Goal: Task Accomplishment & Management: Manage account settings

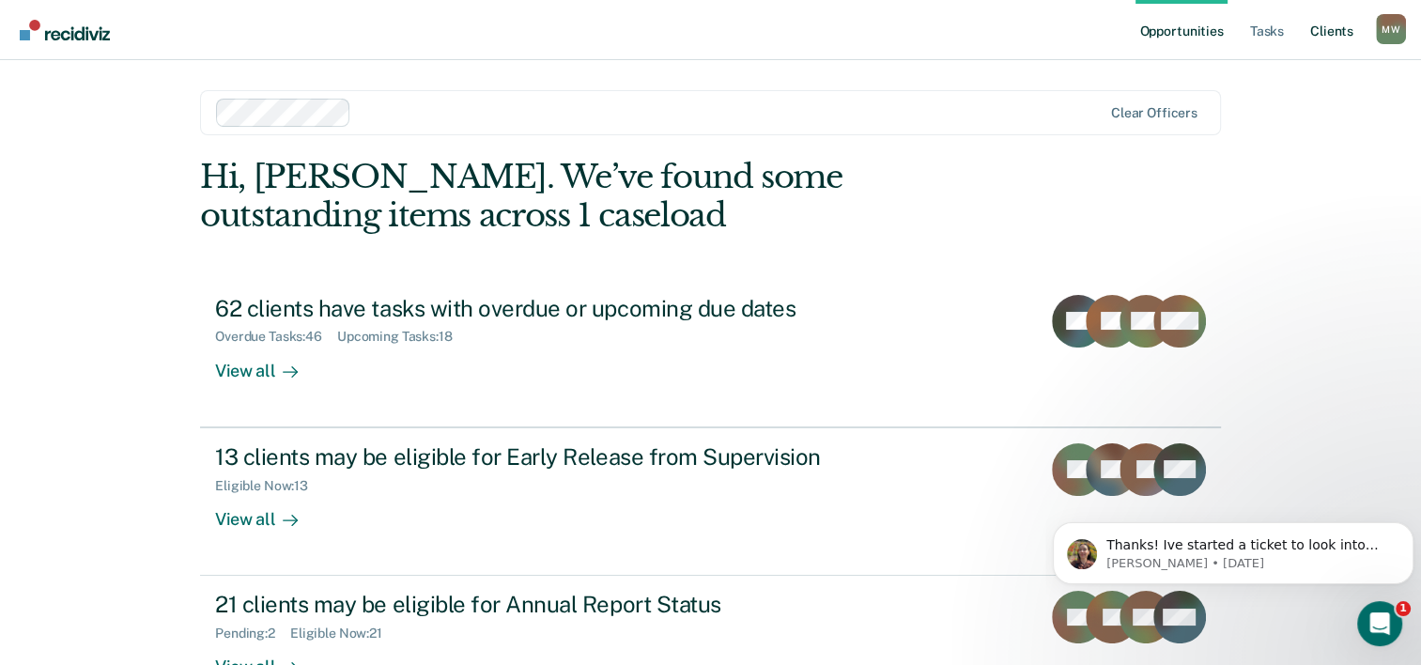
click at [1339, 27] on link "Client s" at bounding box center [1331, 30] width 51 height 60
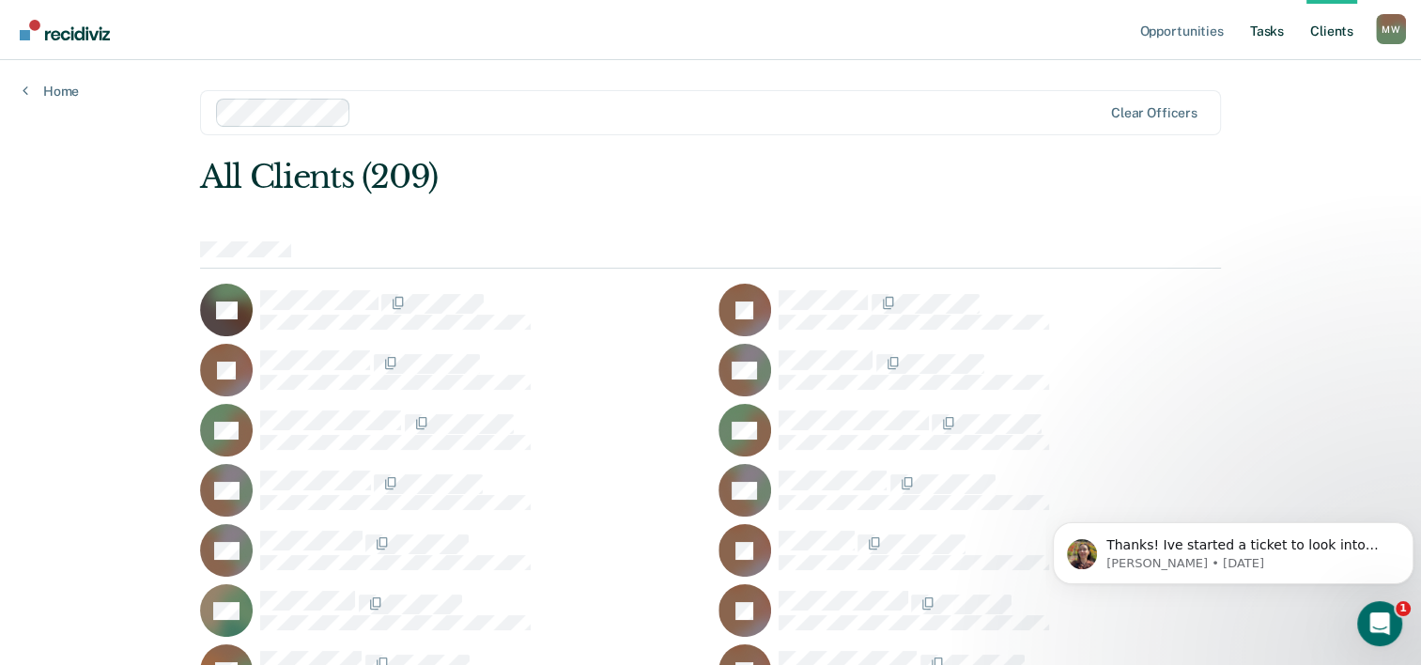
click at [1259, 32] on link "Tasks" at bounding box center [1266, 30] width 41 height 60
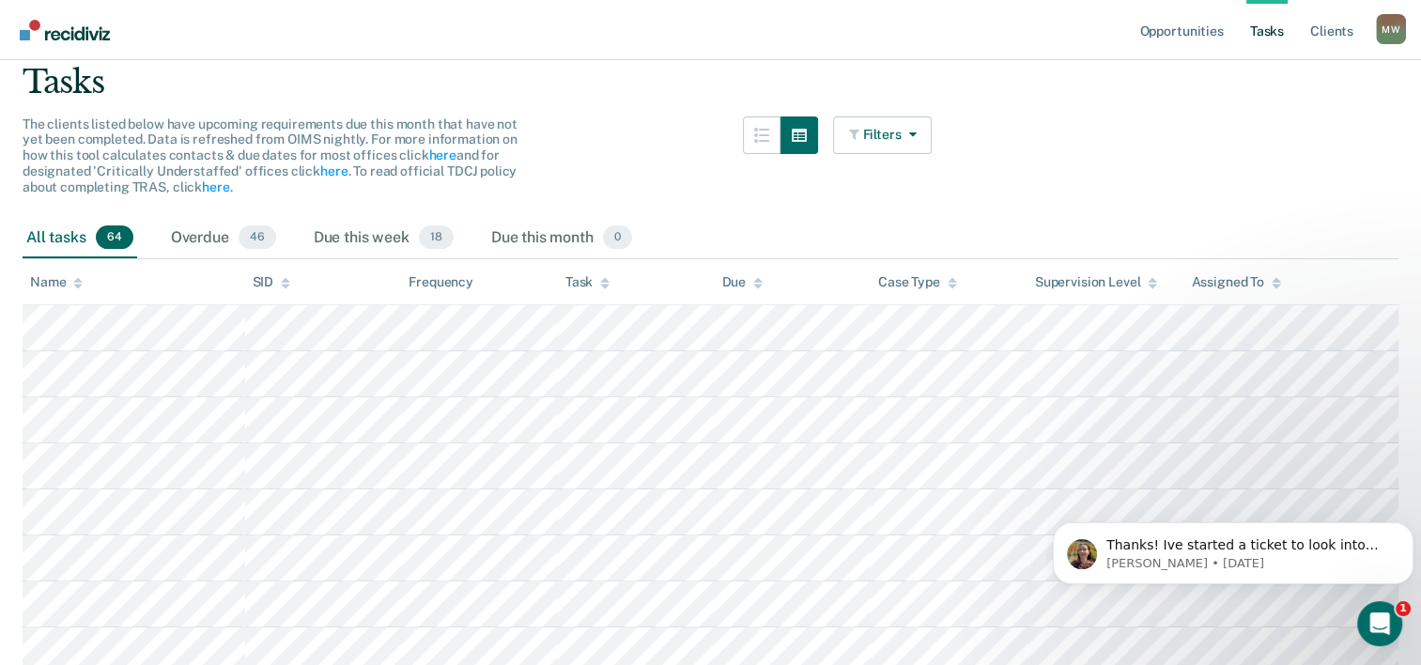
scroll to position [84, 0]
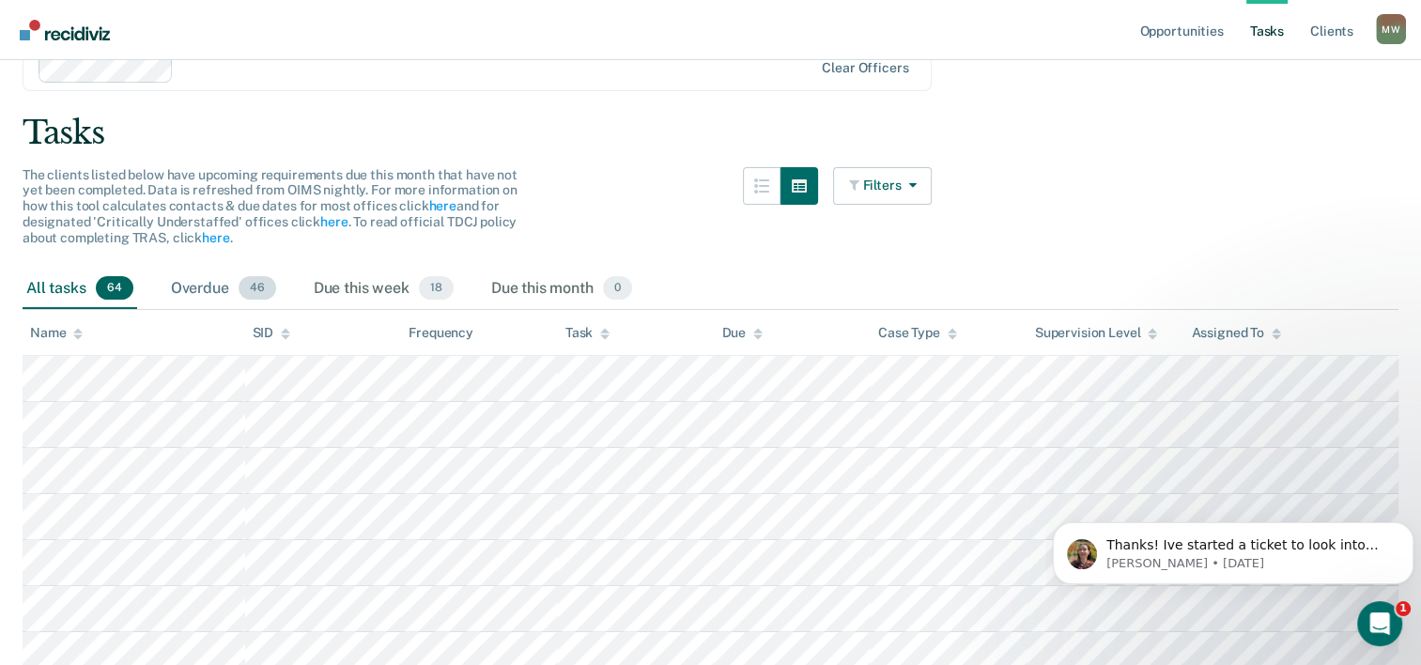
click at [184, 281] on div "Overdue 46" at bounding box center [223, 289] width 113 height 41
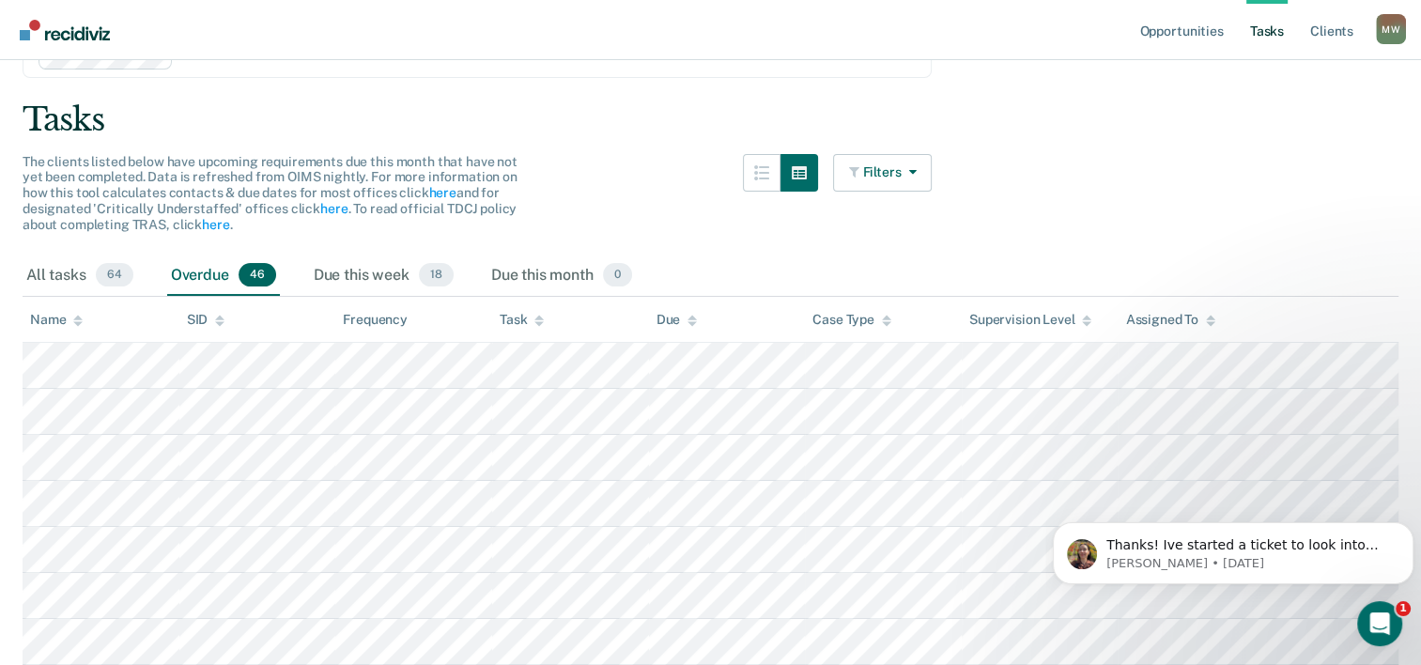
scroll to position [52, 0]
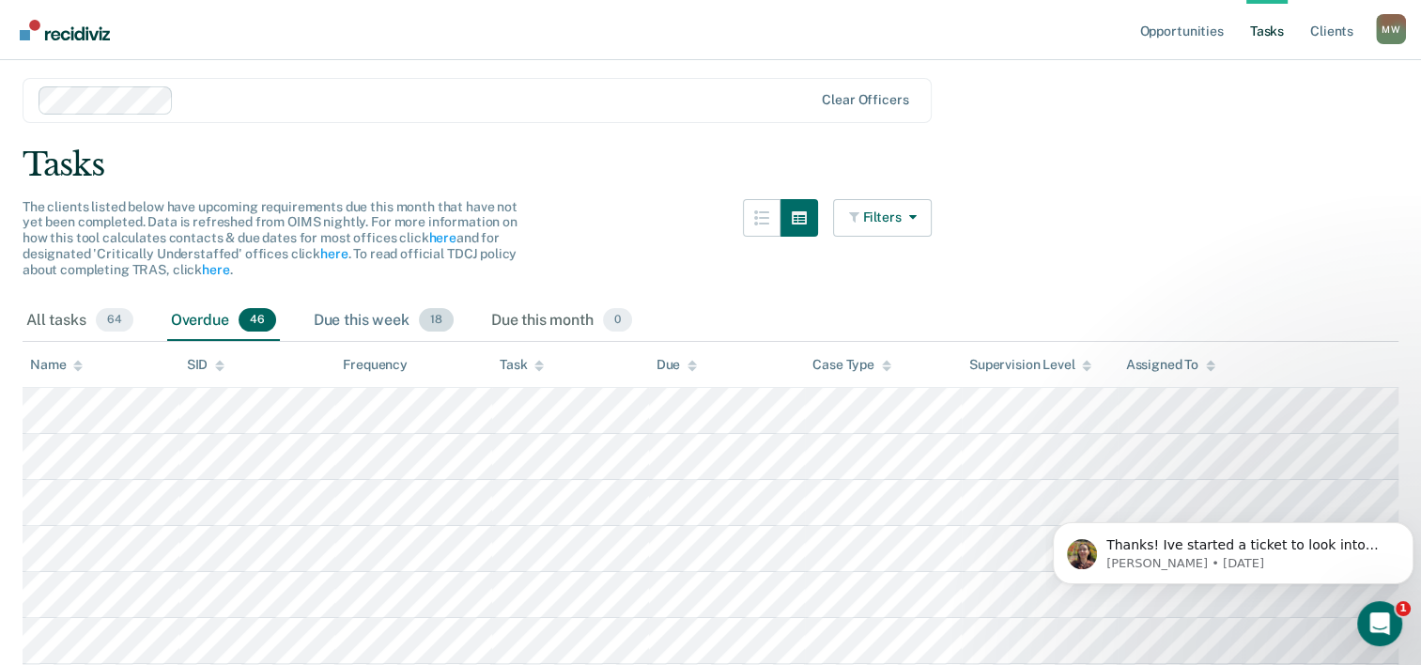
click at [352, 317] on div "Due this week 18" at bounding box center [383, 320] width 147 height 41
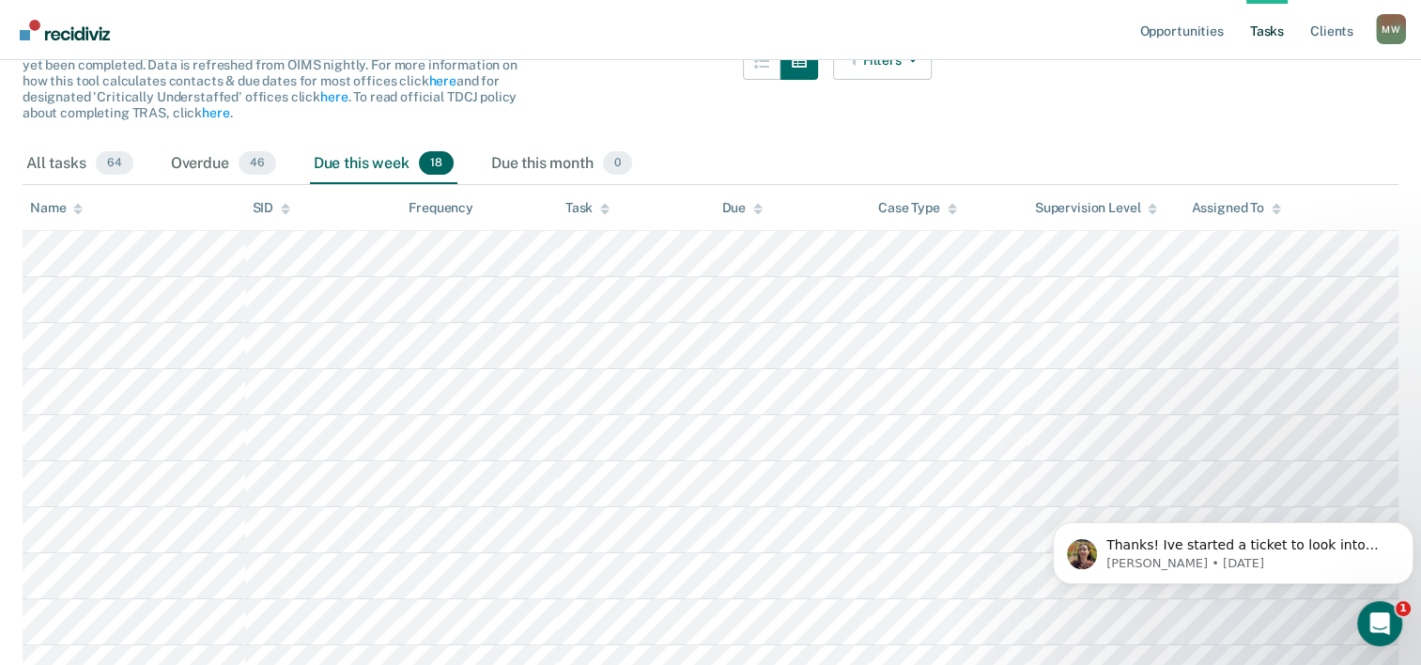
scroll to position [199, 0]
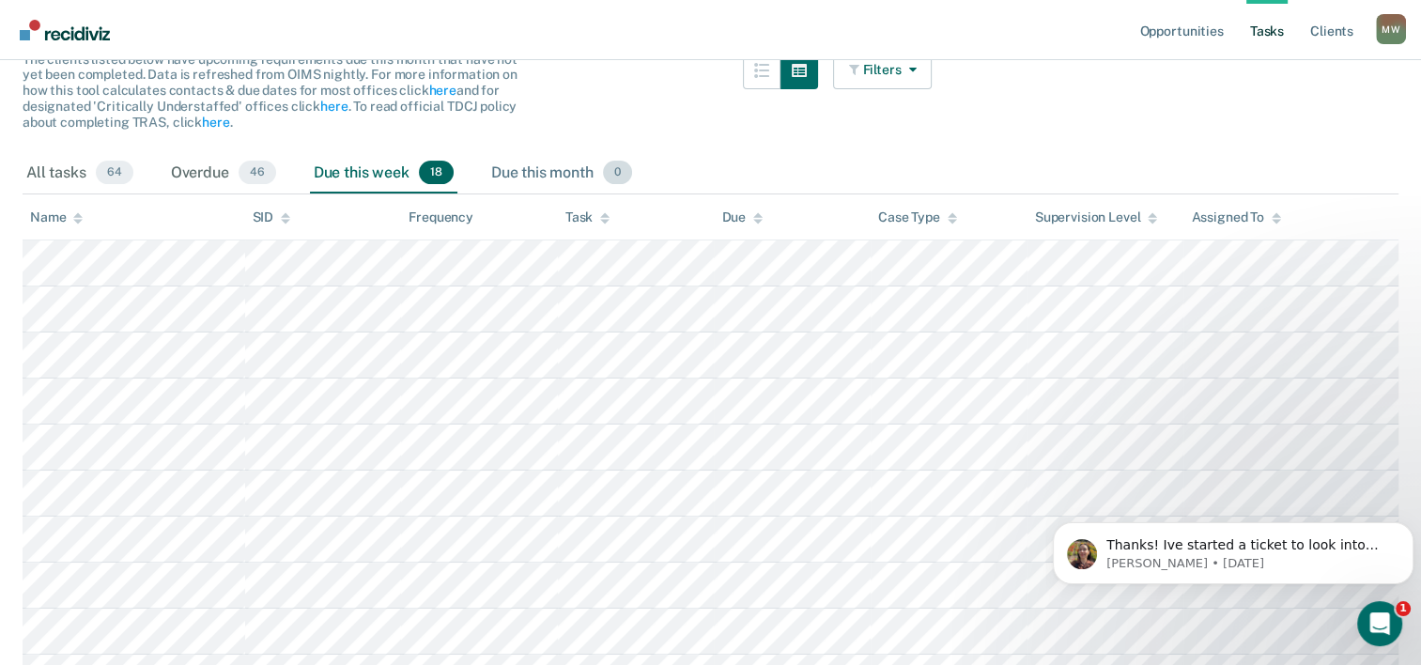
click at [509, 173] on div "Due this month 0" at bounding box center [561, 173] width 148 height 41
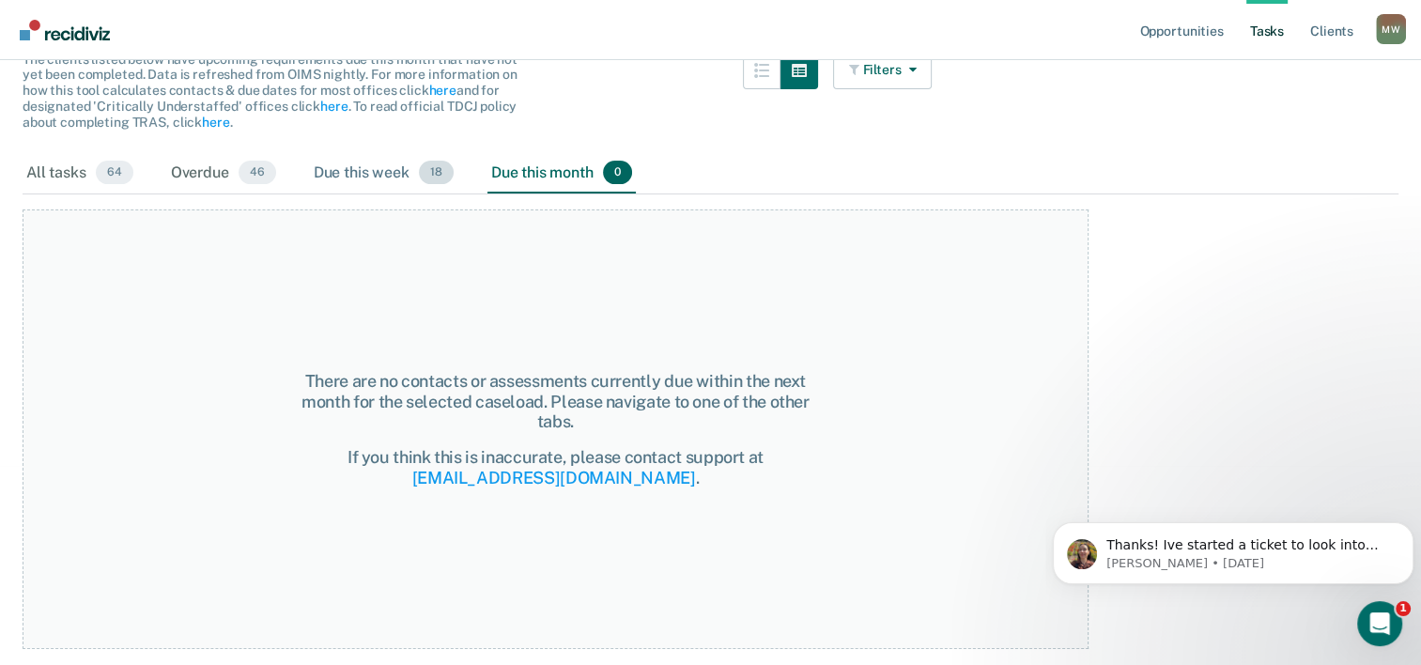
click at [346, 167] on div "Due this week 18" at bounding box center [383, 173] width 147 height 41
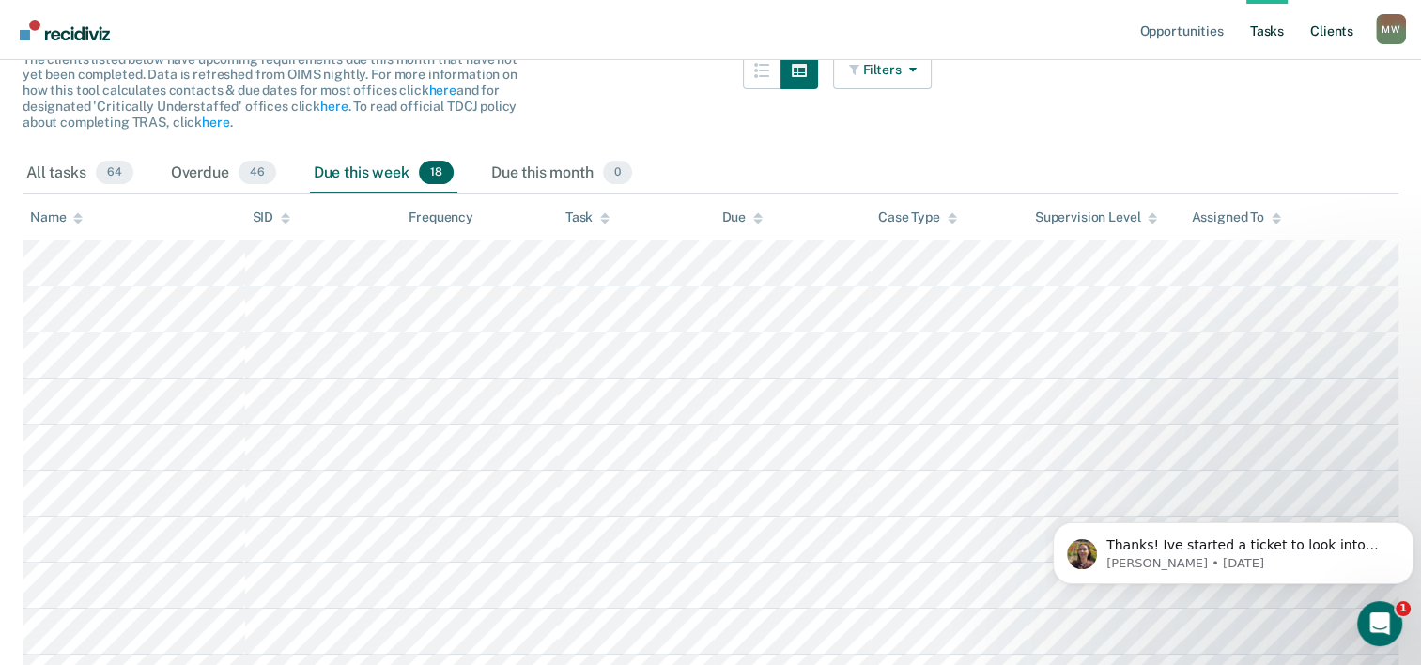
click at [1329, 37] on link "Client s" at bounding box center [1331, 30] width 51 height 60
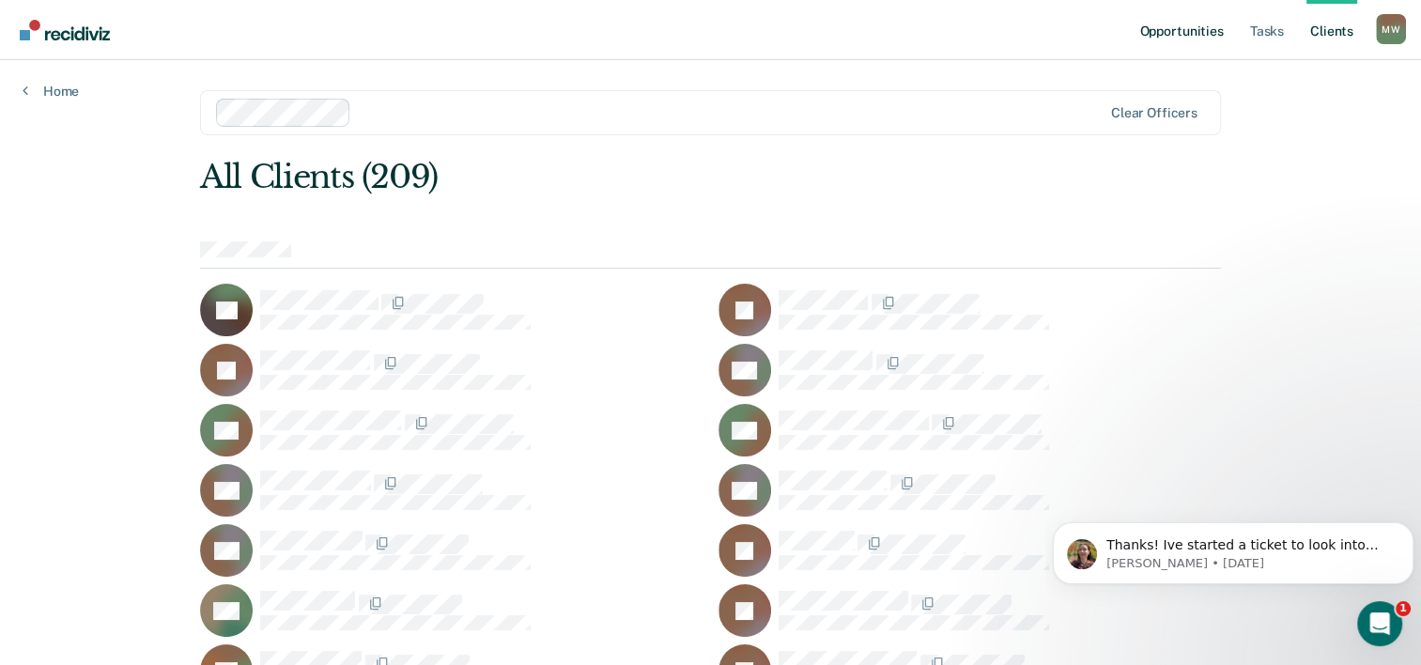
click at [1188, 32] on link "Opportunities" at bounding box center [1180, 30] width 91 height 60
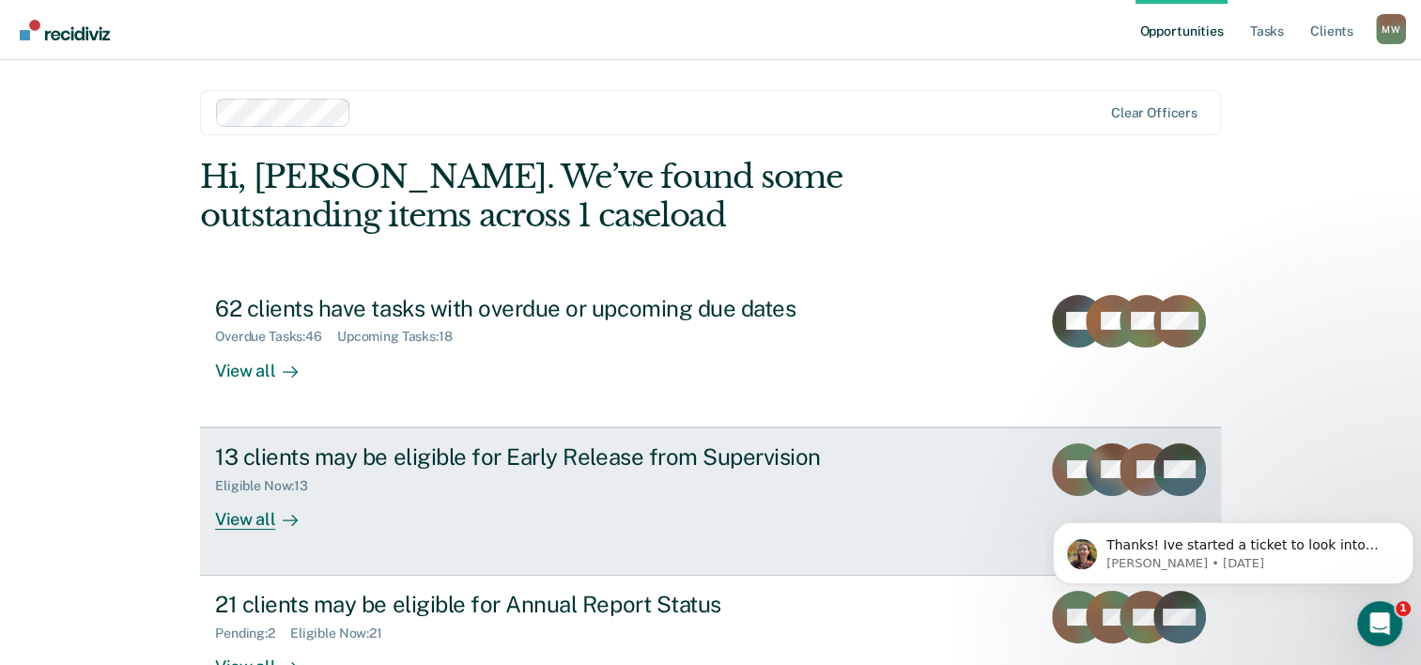
click at [230, 522] on div "View all" at bounding box center [267, 511] width 105 height 37
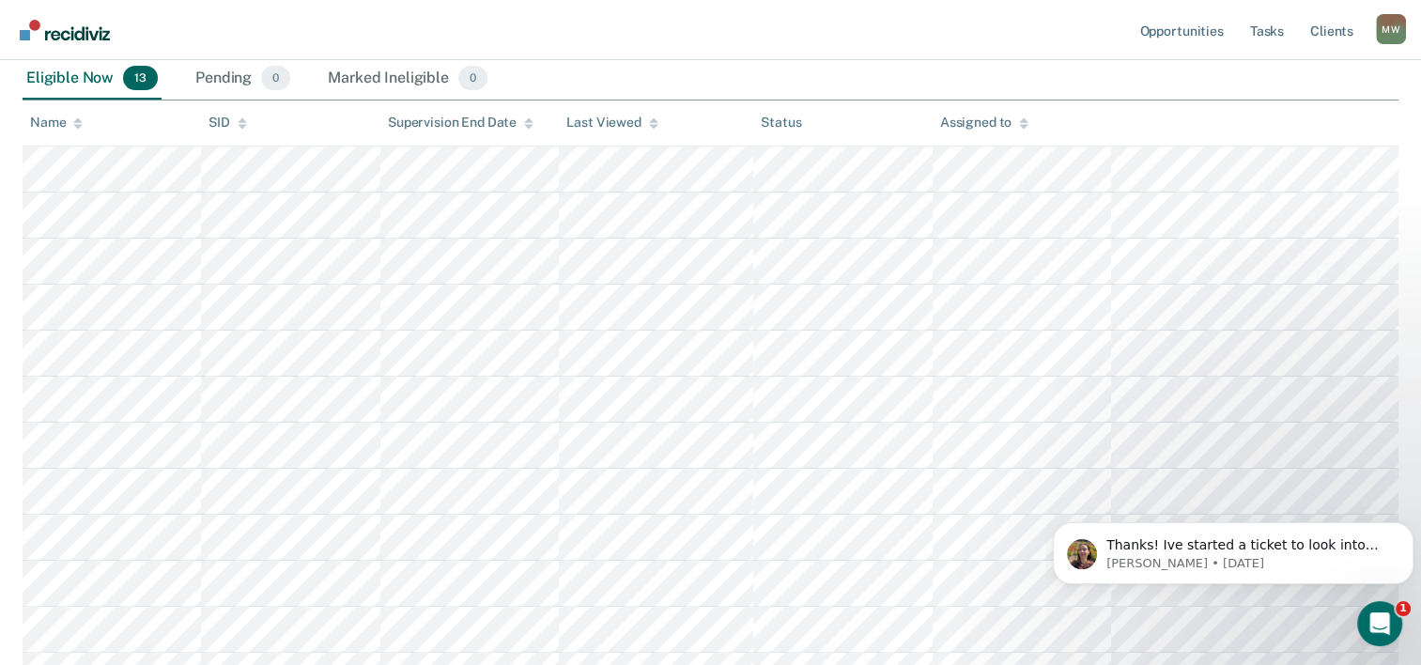
scroll to position [334, 0]
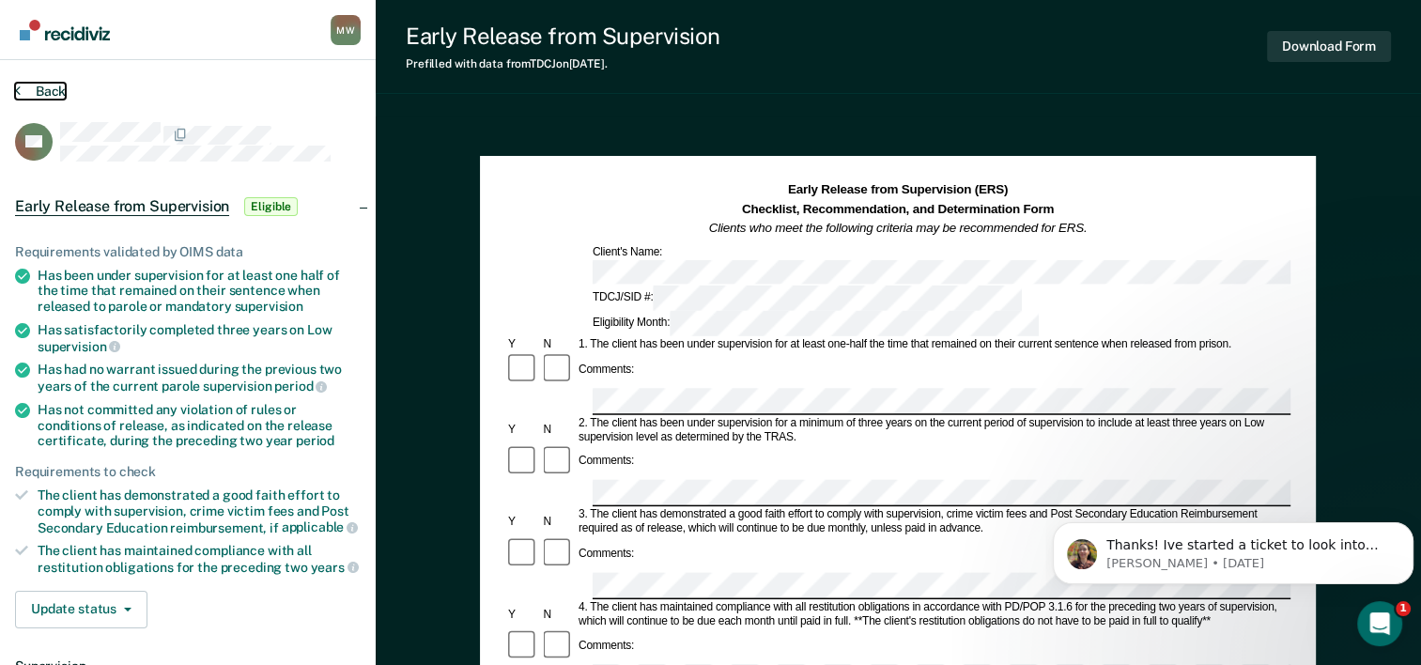
click at [17, 94] on icon at bounding box center [18, 90] width 6 height 15
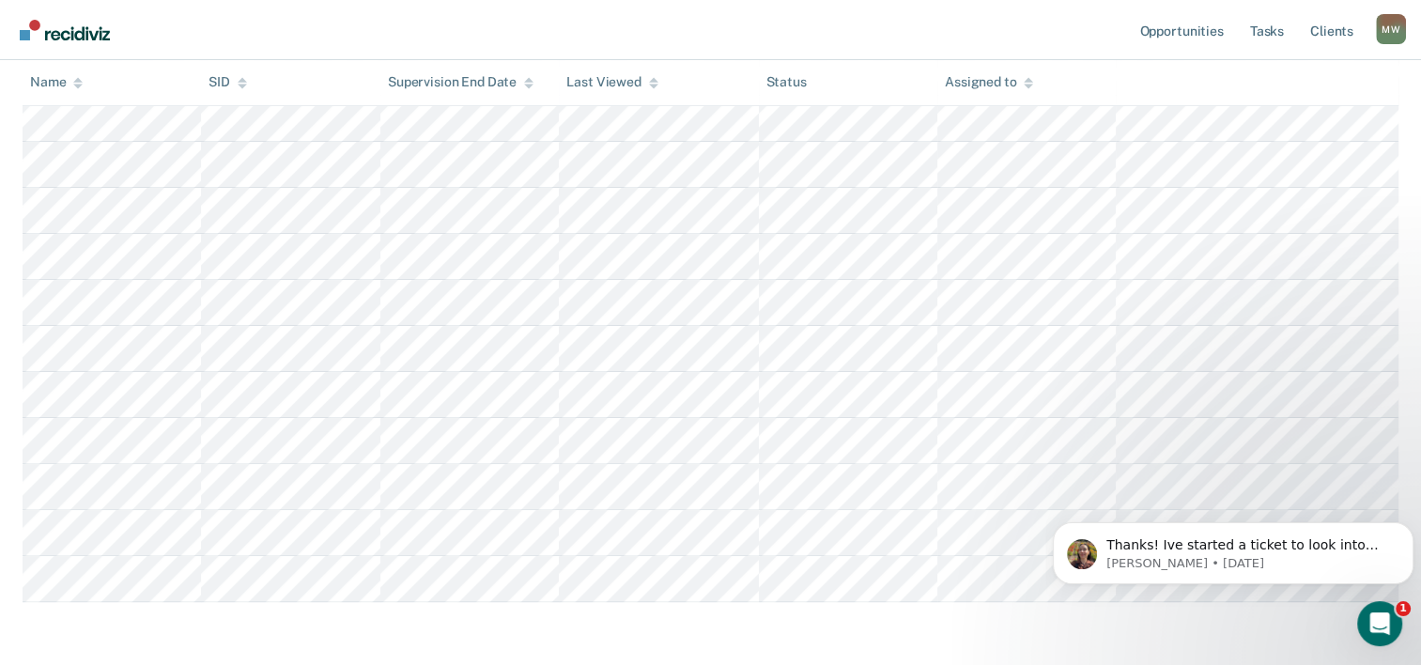
scroll to position [541, 0]
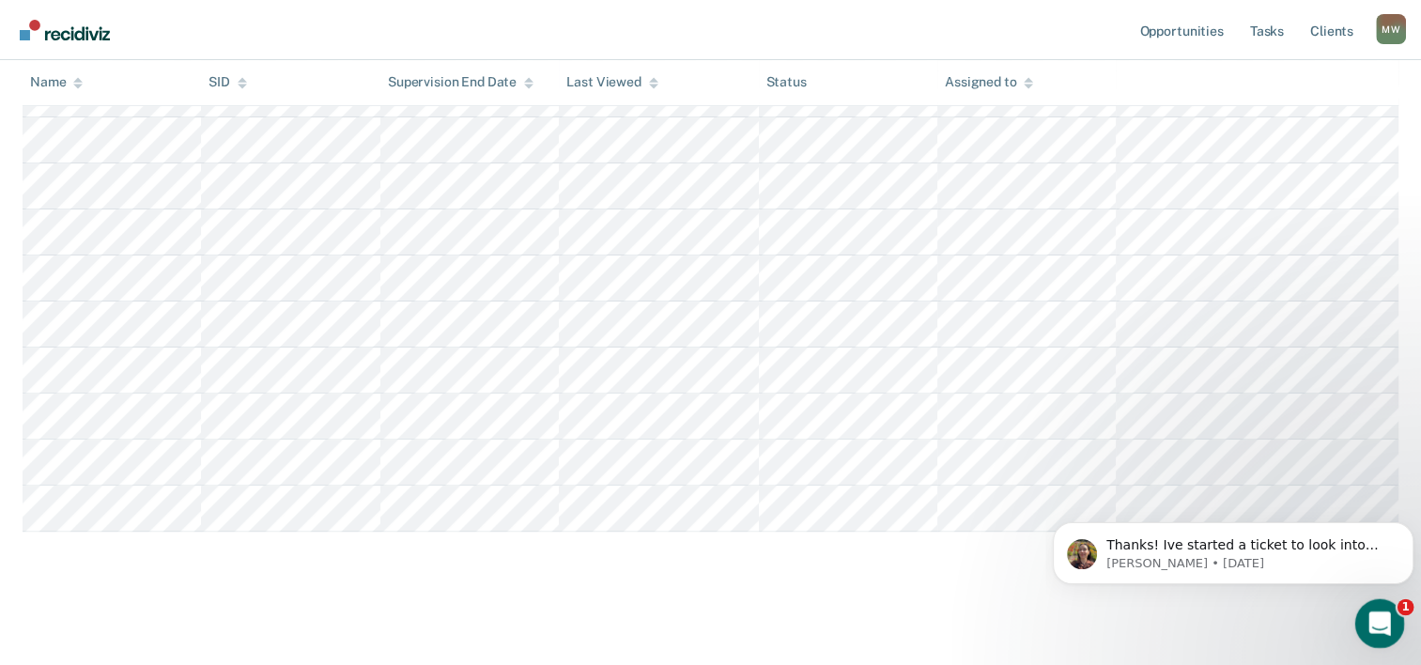
click at [1388, 621] on icon "Open Intercom Messenger" at bounding box center [1376, 621] width 31 height 31
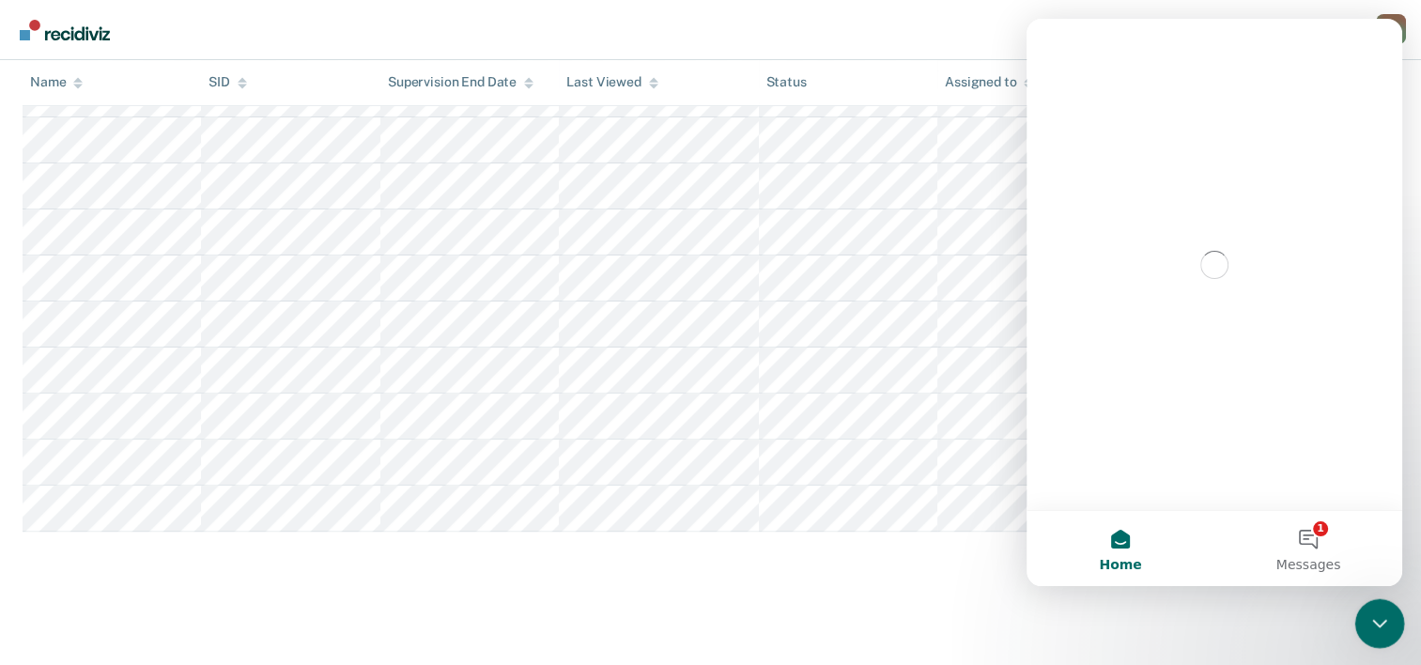
scroll to position [0, 0]
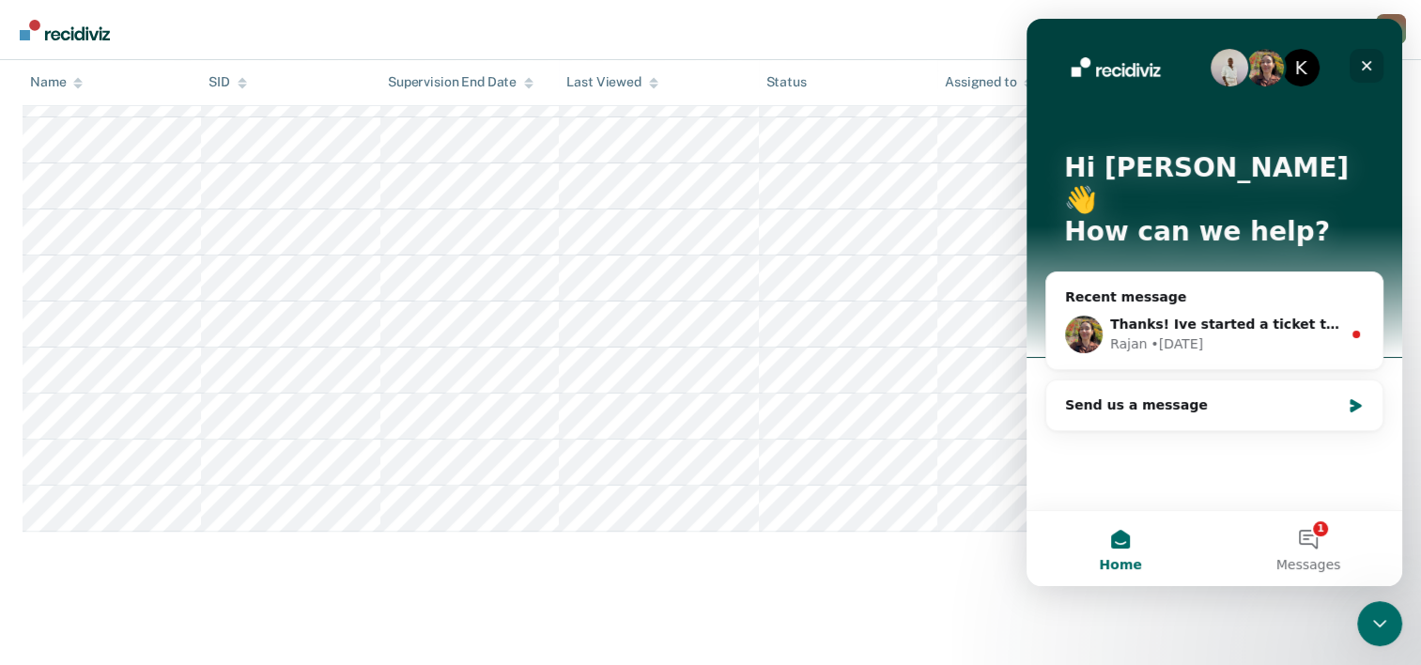
click at [1374, 62] on div "Close" at bounding box center [1366, 66] width 34 height 34
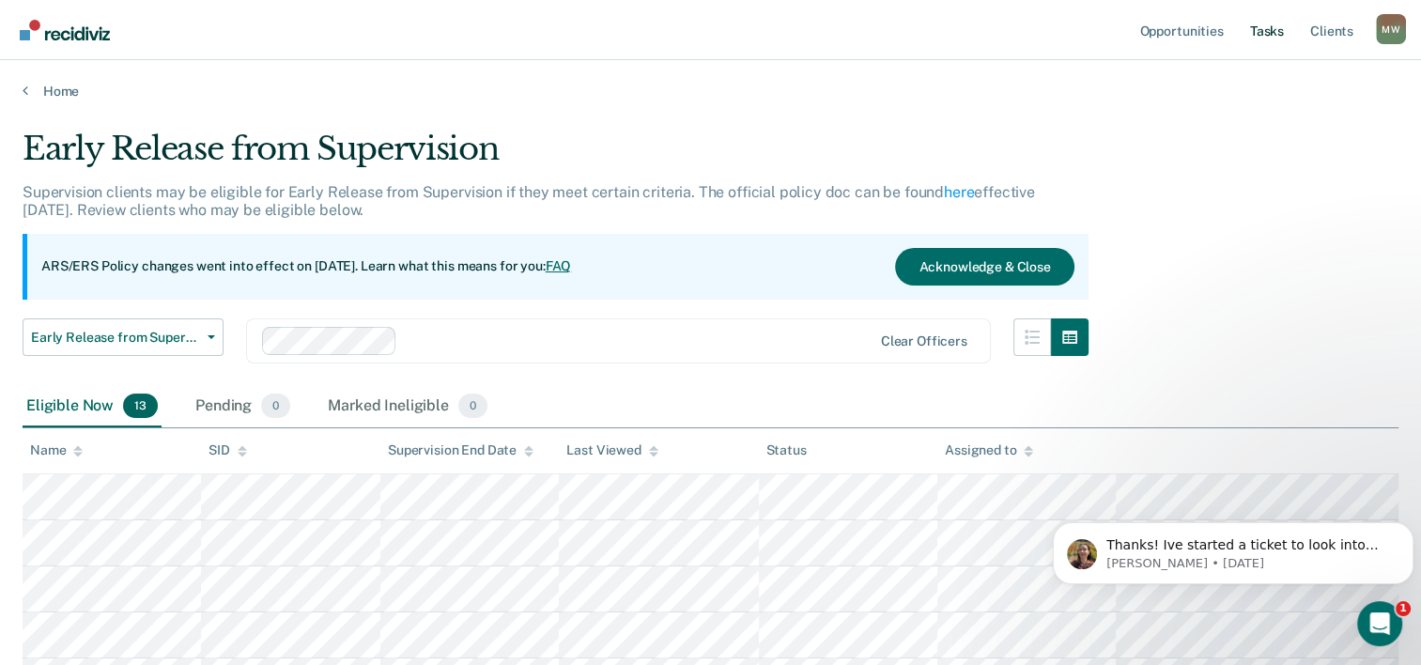
click at [1260, 32] on link "Tasks" at bounding box center [1266, 30] width 41 height 60
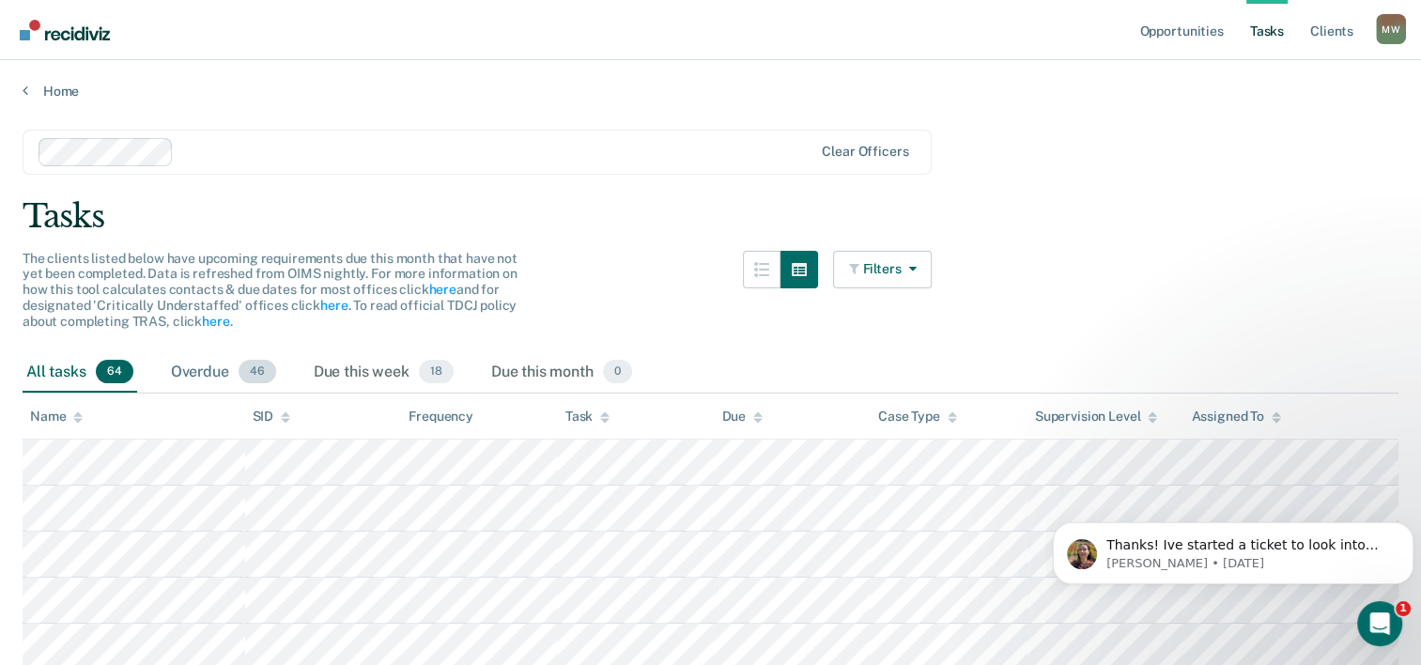
click at [209, 366] on div "Overdue 46" at bounding box center [223, 372] width 113 height 41
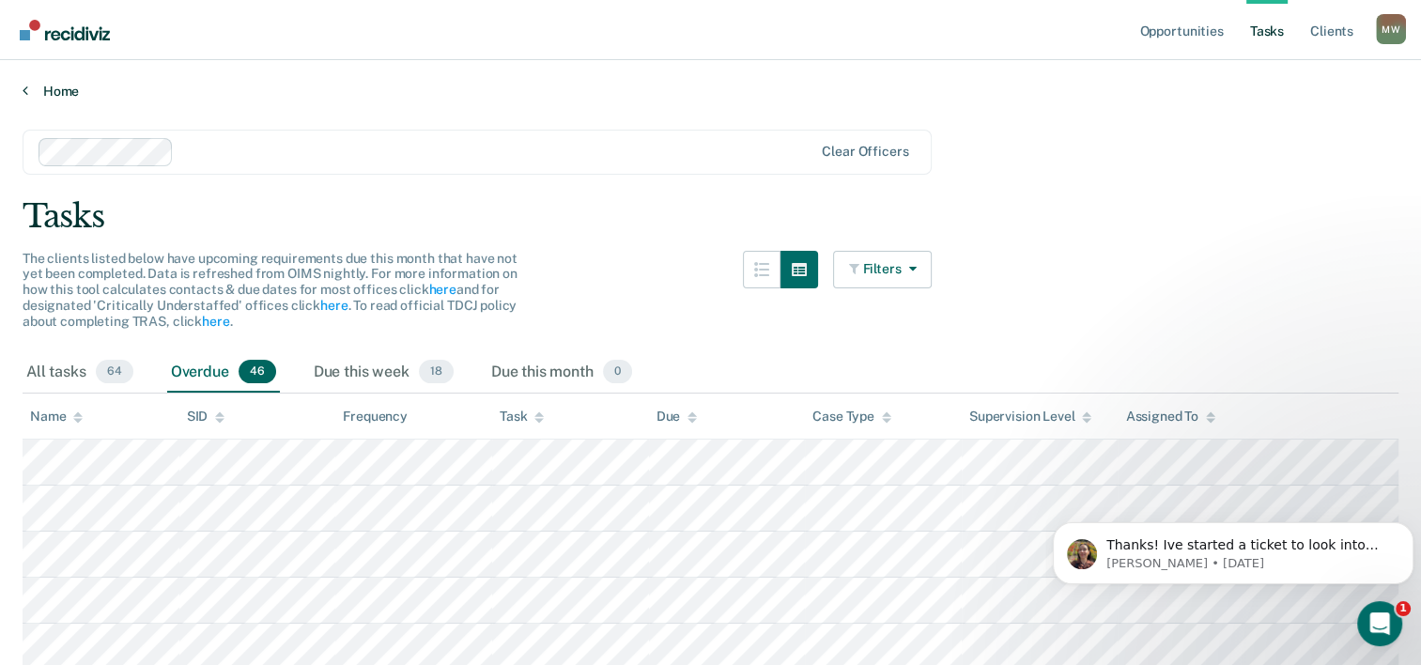
click at [56, 94] on link "Home" at bounding box center [710, 91] width 1375 height 17
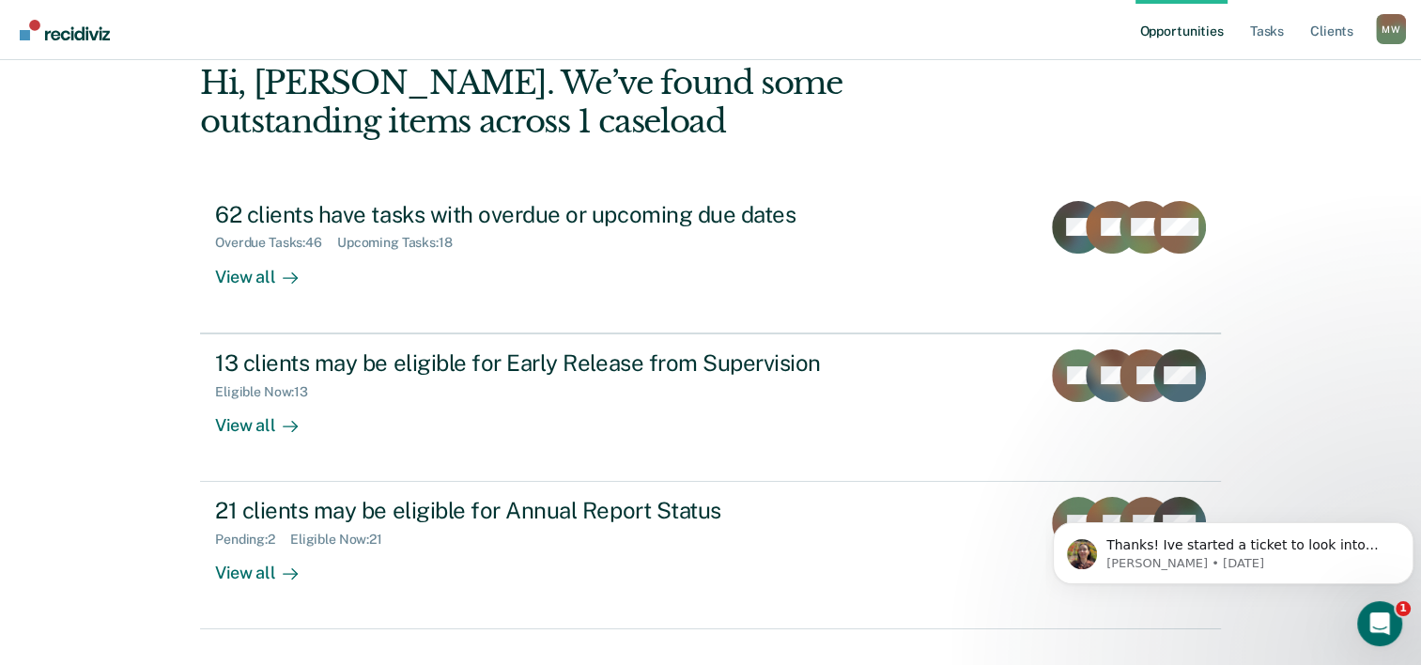
scroll to position [132, 0]
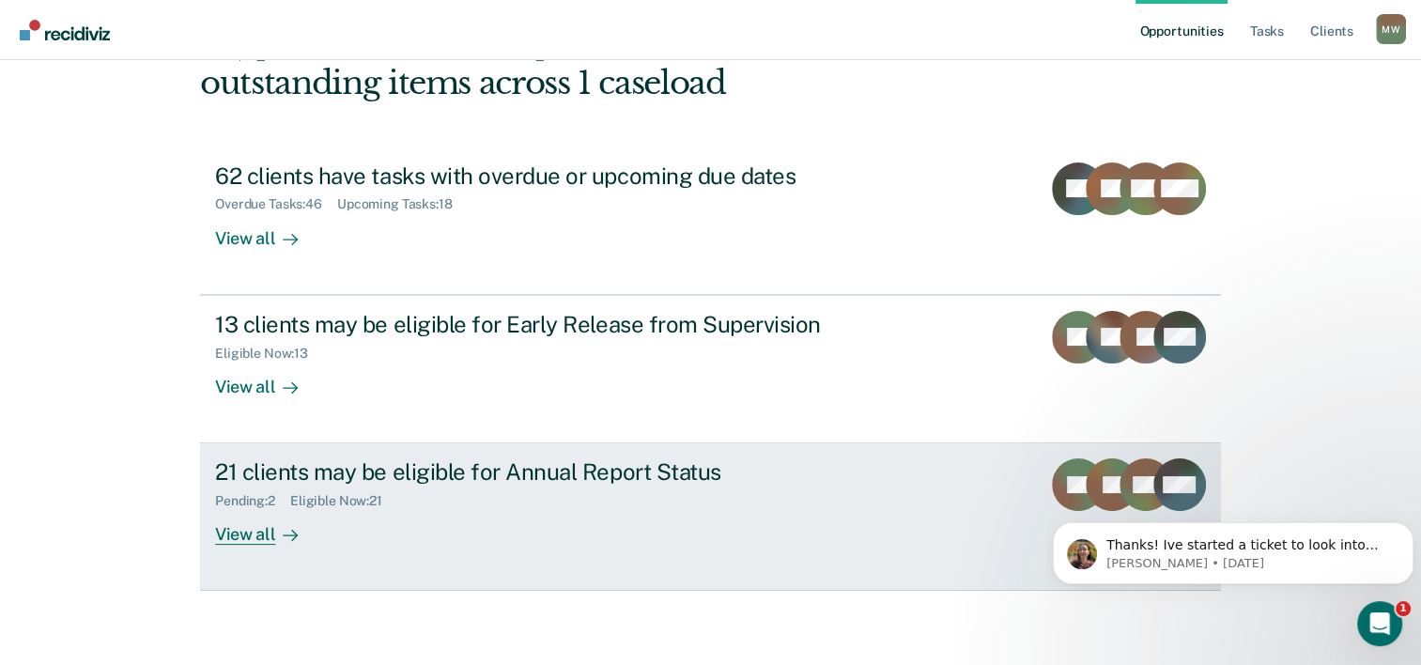
click at [259, 534] on div "View all" at bounding box center [267, 527] width 105 height 37
